Goal: Navigation & Orientation: Find specific page/section

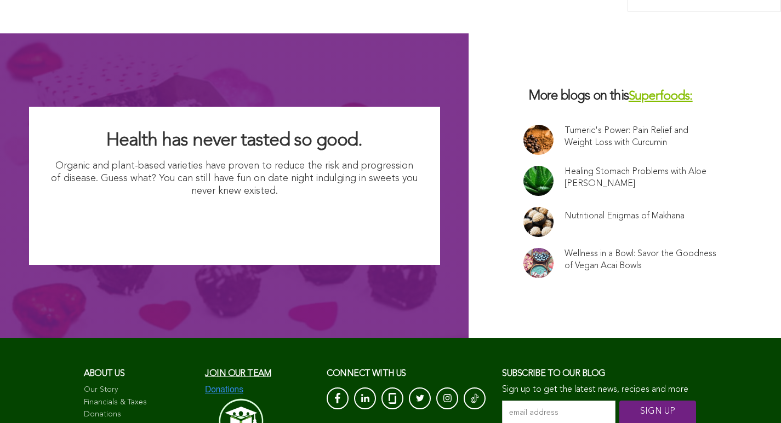
scroll to position [7435, 0]
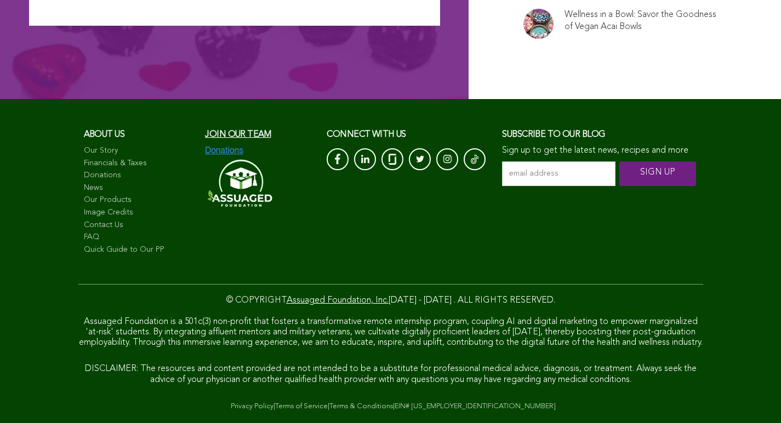
click at [275, 403] on link "Terms of Service" at bounding box center [301, 406] width 53 height 7
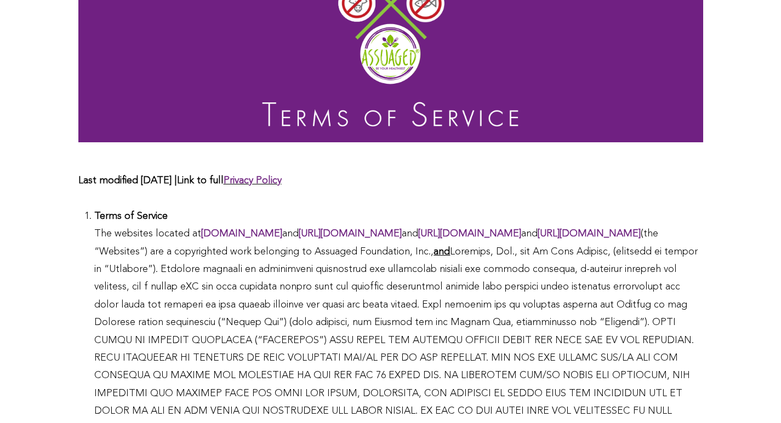
scroll to position [31, 0]
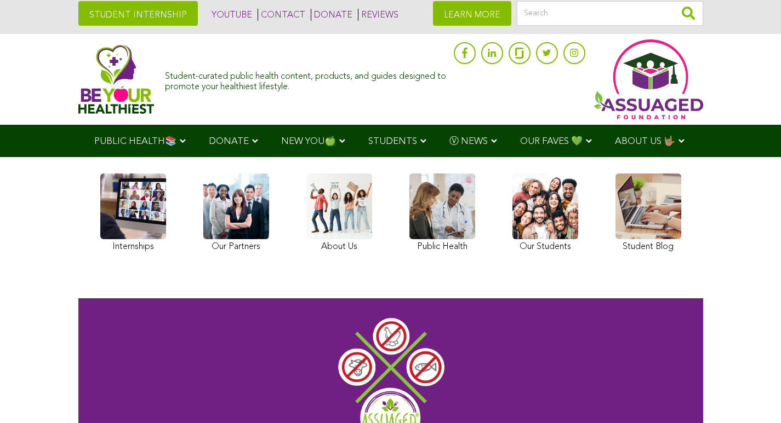
click at [203, 246] on link at bounding box center [236, 215] width 66 height 82
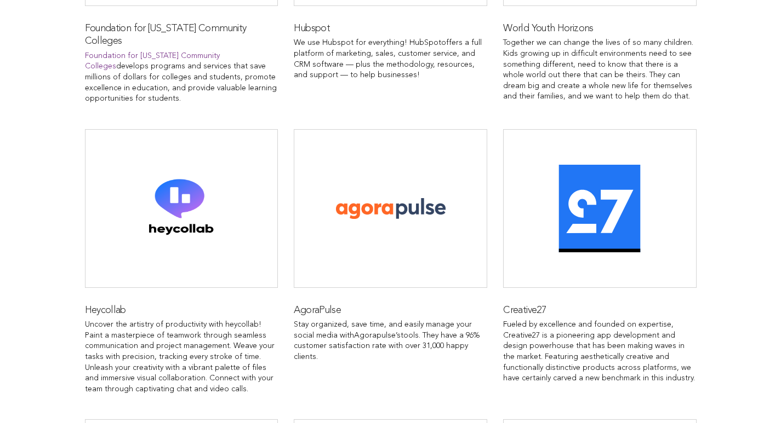
scroll to position [1423, 0]
